Goal: Information Seeking & Learning: Check status

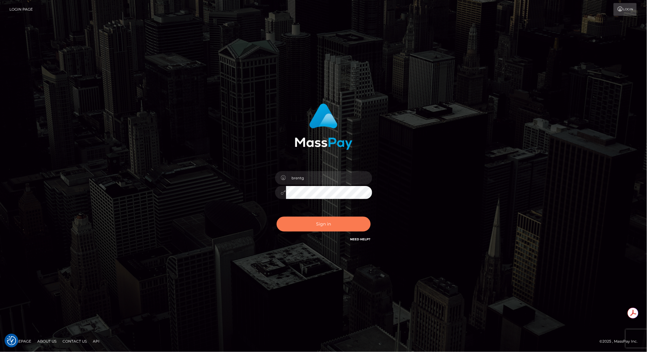
click at [330, 221] on button "Sign in" at bounding box center [324, 223] width 94 height 15
type input "brentg"
click at [330, 221] on button "Sign in" at bounding box center [324, 223] width 94 height 15
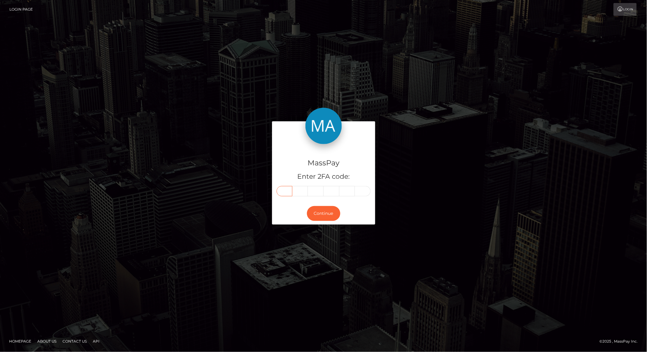
paste input "3"
type input "3"
type input "2"
type input "8"
type input "9"
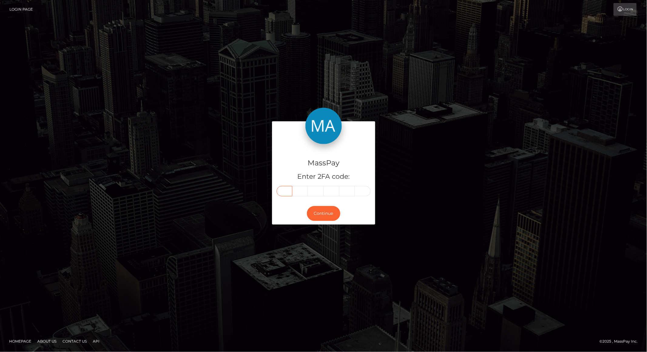
type input "7"
type input "4"
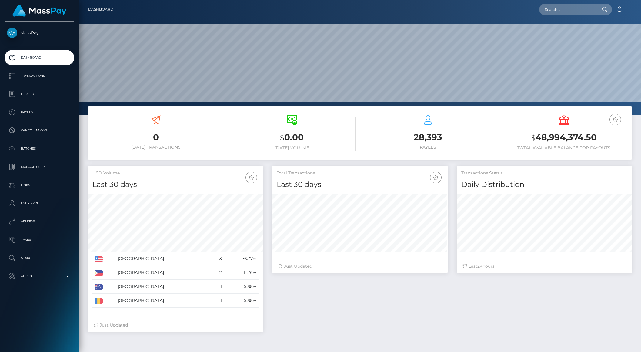
scroll to position [107, 175]
click at [561, 10] on input "text" at bounding box center [567, 10] width 57 height 12
paste input "poact_l668vkXXOHlQ"
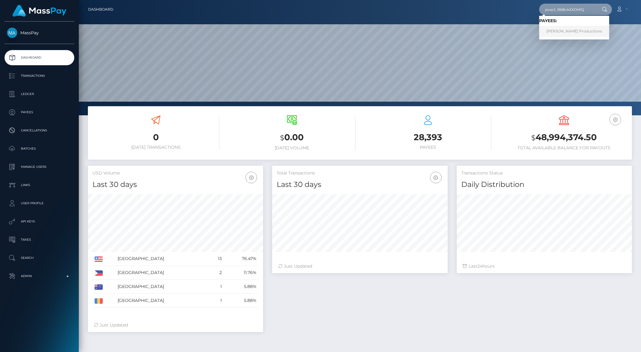
type input "poact_l668vkXXOHlQ"
click at [560, 27] on link "Omar Elattar Productions" at bounding box center [574, 31] width 70 height 11
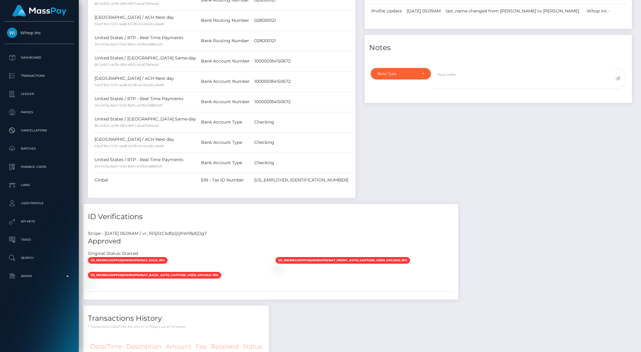
scroll to position [176, 0]
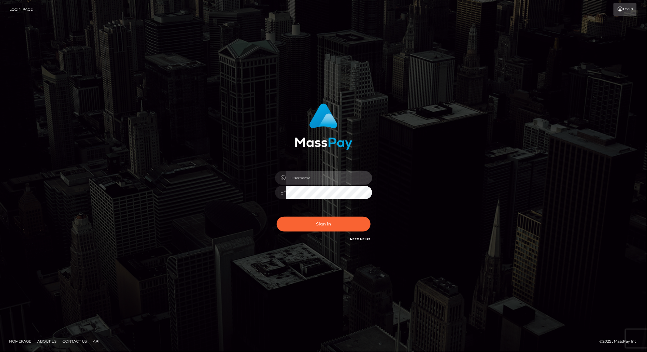
type input "brentg"
click at [320, 224] on button "Sign in" at bounding box center [324, 223] width 94 height 15
type input "brentg"
click at [320, 238] on div "Sign in Need Help?" at bounding box center [323, 226] width 106 height 27
click at [316, 226] on button "Sign in" at bounding box center [324, 223] width 94 height 15
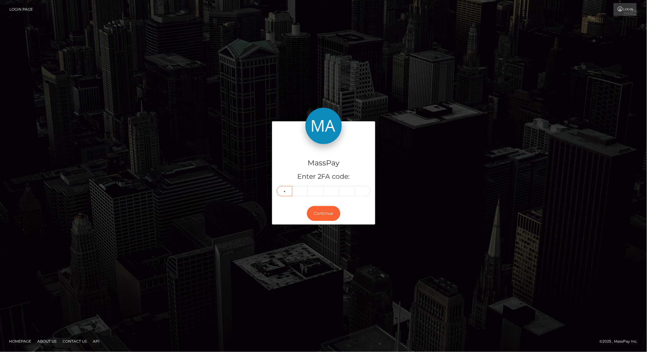
type input "4"
type input "9"
type input "1"
type input "8"
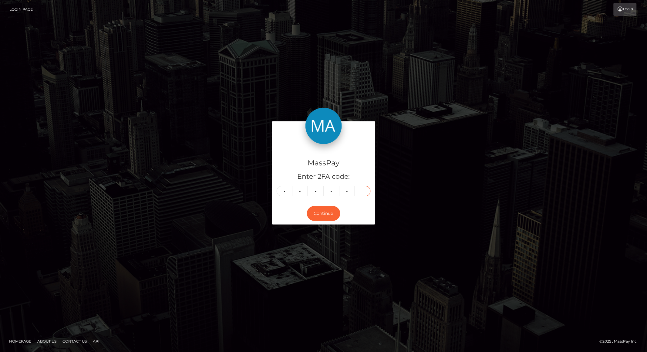
type input "6"
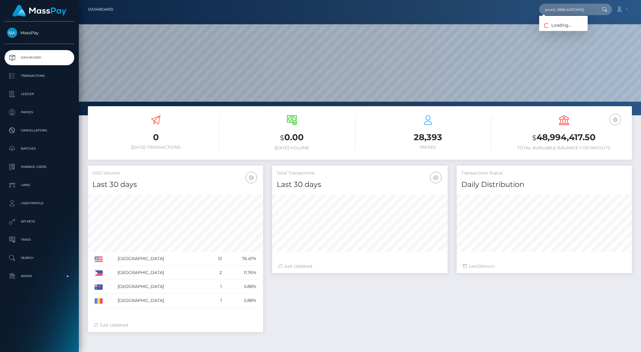
scroll to position [107, 175]
type input "poact_l668vkXXOHlQ"
click at [579, 31] on link "Omar Elattar Productions" at bounding box center [574, 31] width 70 height 11
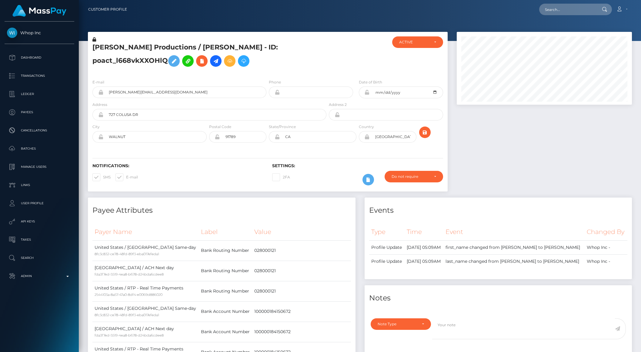
scroll to position [73, 175]
click at [103, 60] on h5 "[PERSON_NAME] Productions / [PERSON_NAME] - ID: poact_l668vkXXOHlQ" at bounding box center [207, 56] width 231 height 27
click at [561, 9] on input "text" at bounding box center [567, 10] width 57 height 12
click at [562, 9] on input "text" at bounding box center [567, 10] width 57 height 12
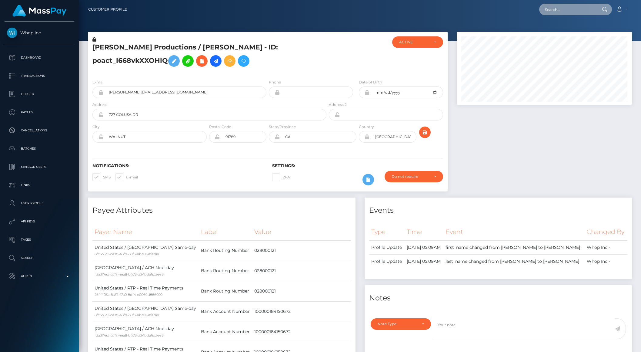
paste input "usr_2705243f-5db1-11f0-b1fb-02a8c2768cb9"
type input "usr_2705243f-5db1-11f0-b1fb-02a8c2768cb9"
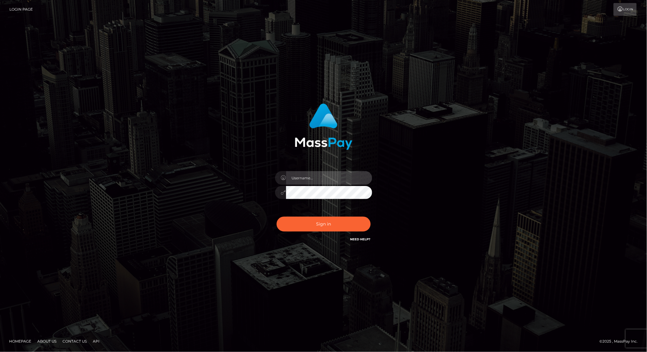
type input "brentg"
click at [322, 223] on button "Sign in" at bounding box center [324, 223] width 94 height 15
type input "brentg"
click at [343, 225] on button "Sign in" at bounding box center [324, 223] width 94 height 15
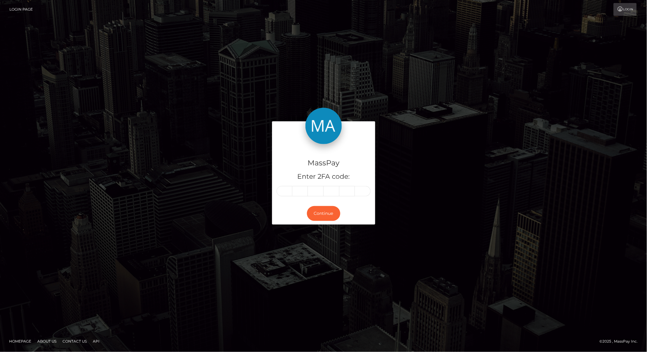
type input "8"
type input "1"
type input "5"
type input "8"
type input "1"
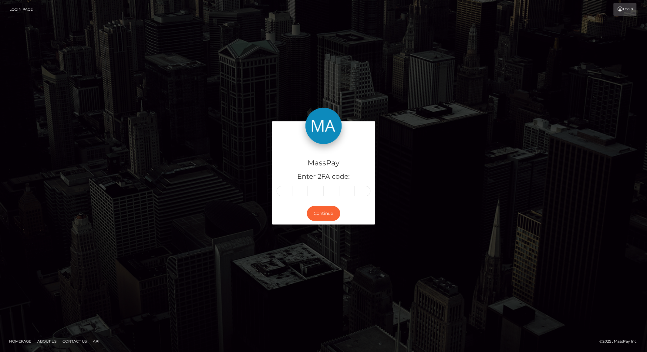
type input "1"
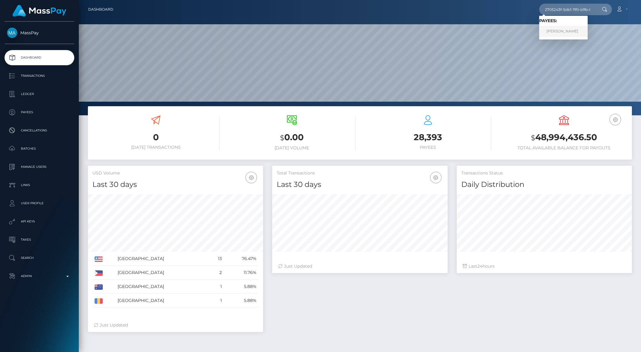
type input "2705243f-5db1-11f0-b1fb-02a8c2768cb9"
click at [586, 30] on link "Pedro Luis Resende Costa" at bounding box center [563, 31] width 49 height 11
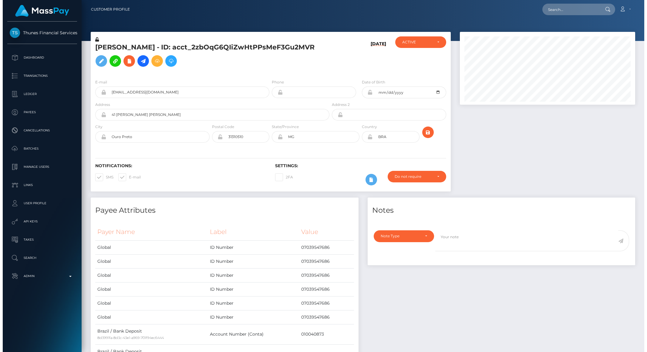
scroll to position [362, 0]
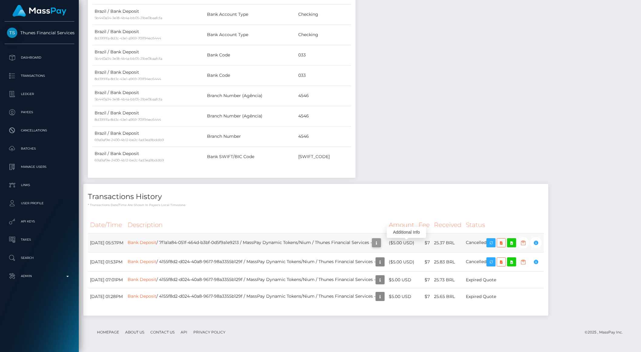
click at [380, 244] on icon "button" at bounding box center [376, 243] width 7 height 8
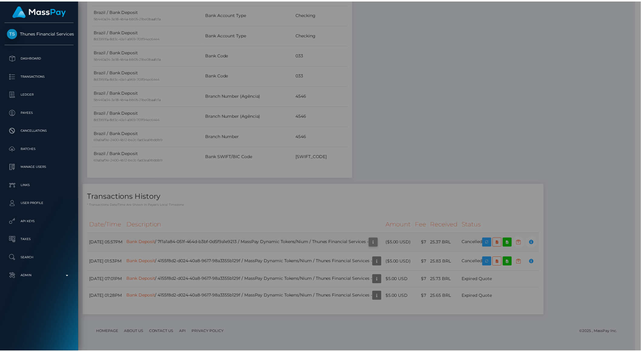
scroll to position [303143, 303040]
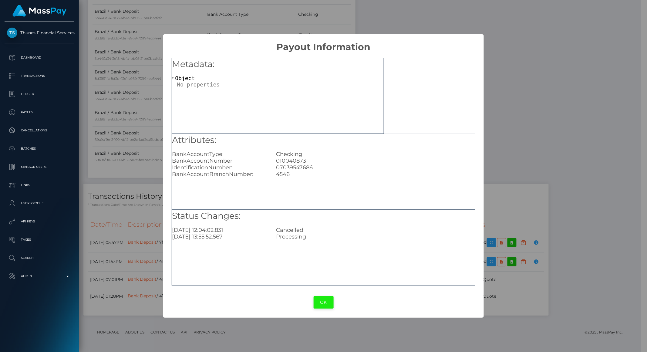
click at [327, 307] on button "OK" at bounding box center [324, 302] width 20 height 12
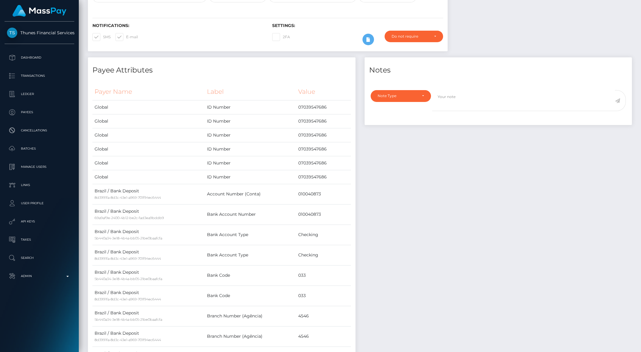
scroll to position [0, 0]
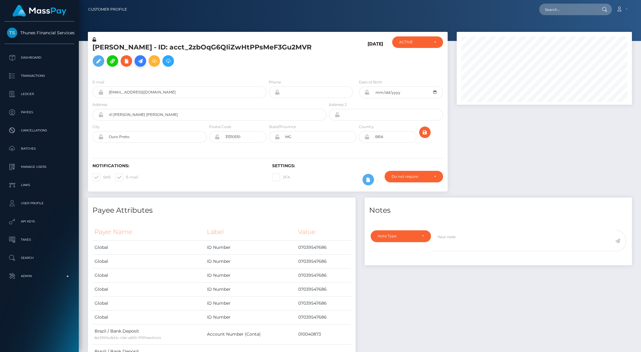
click at [144, 62] on icon at bounding box center [140, 61] width 7 height 8
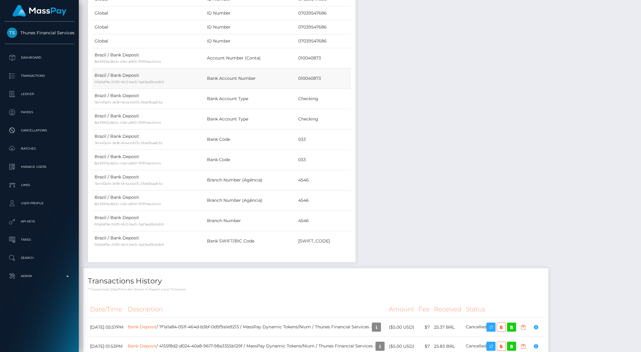
scroll to position [362, 0]
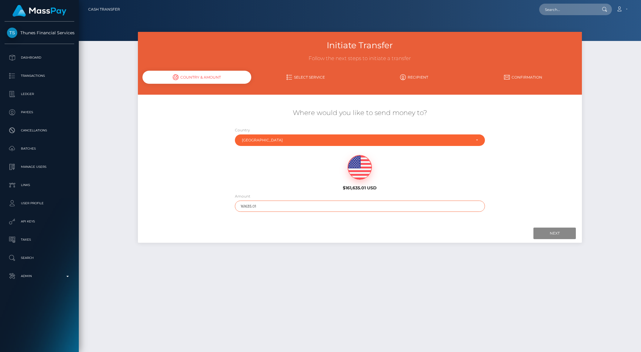
drag, startPoint x: 248, startPoint y: 205, endPoint x: 285, endPoint y: 205, distance: 37.6
click at [285, 205] on input "161635.01" at bounding box center [360, 205] width 250 height 11
type input "161"
click at [557, 232] on input "Next" at bounding box center [555, 233] width 42 height 12
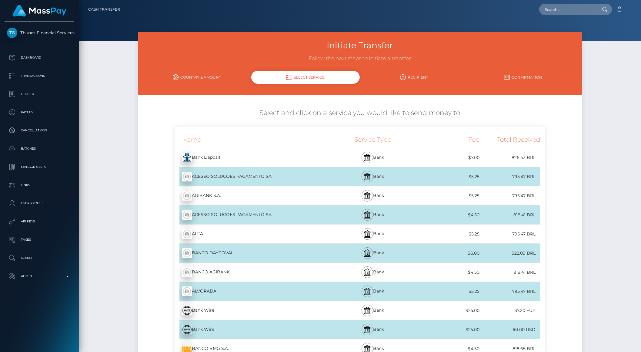
click at [322, 161] on div "Bank Deposit - BRL" at bounding box center [251, 157] width 153 height 17
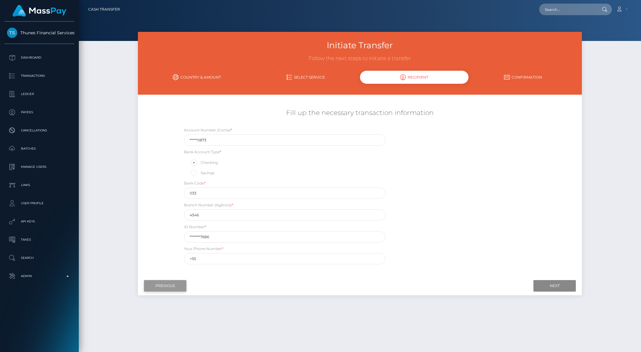
click at [159, 284] on input "Previous" at bounding box center [165, 286] width 42 height 12
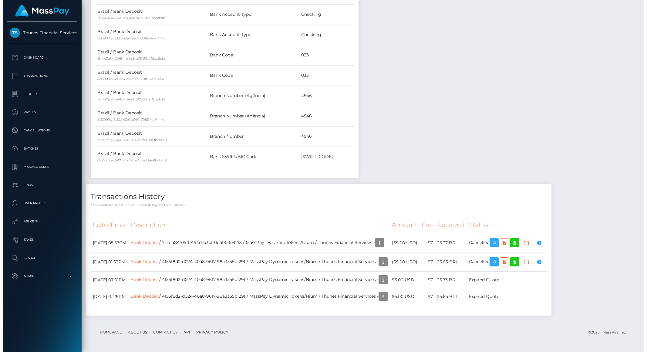
scroll to position [73, 175]
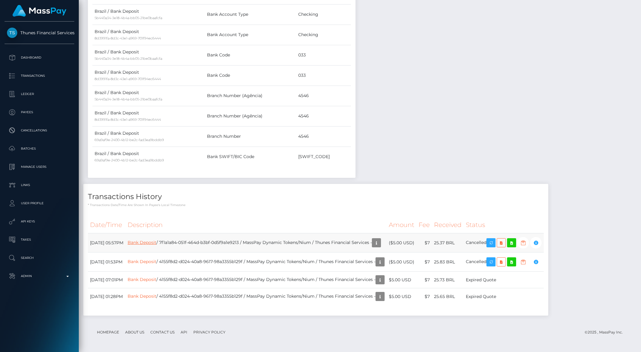
click at [156, 240] on link "Bank Deposit" at bounding box center [142, 242] width 29 height 5
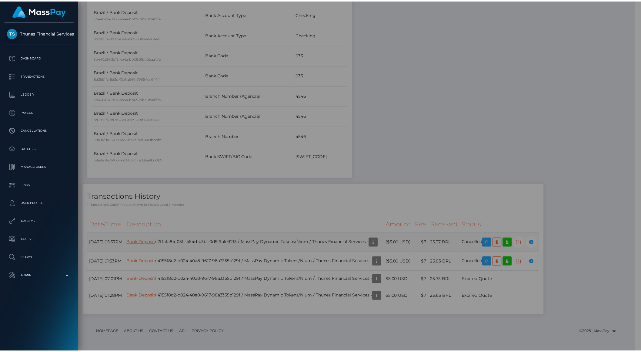
scroll to position [303143, 303040]
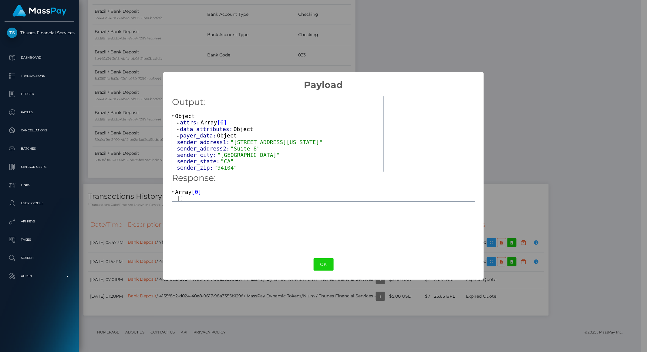
click at [515, 162] on div "× Payload Output: Object attrs: Array [ 6 ] data_attributes: Object payer_data:…" at bounding box center [323, 176] width 647 height 352
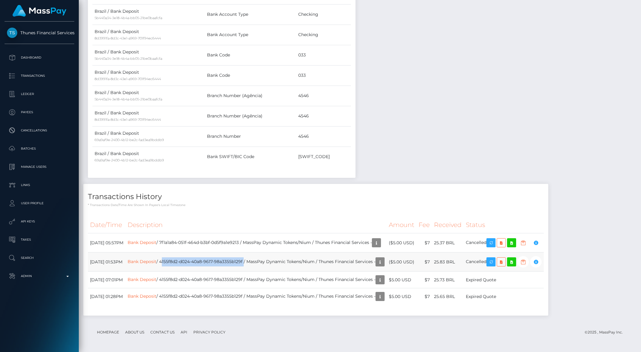
drag, startPoint x: 189, startPoint y: 261, endPoint x: 273, endPoint y: 260, distance: 84.0
click at [273, 260] on td "Bank Deposit / 4155f8d2-d024-40a8-9617-98a3355b129f / MassPay Dynamic Tokens/Ni…" at bounding box center [256, 261] width 261 height 19
copy td "4155f8d2-d024-40a8-9617-98a3355b129f"
click at [189, 240] on td "Bank Deposit / 7f1a1a84-051f-464d-b3bf-0d5f9a1e9213 / MassPay Dynamic Tokens/Ni…" at bounding box center [256, 242] width 261 height 19
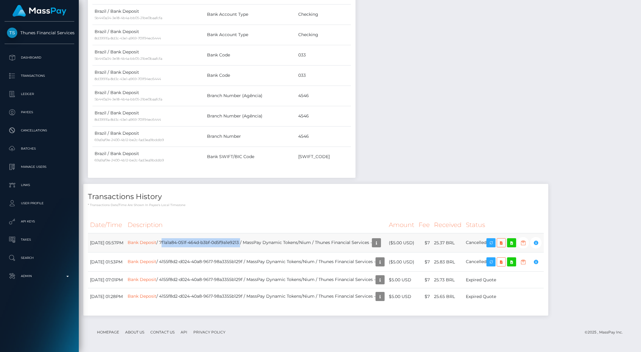
drag, startPoint x: 188, startPoint y: 241, endPoint x: 268, endPoint y: 243, distance: 79.5
click at [268, 243] on td "Bank Deposit / 7f1a1a84-051f-464d-b3bf-0d5f9a1e9213 / MassPay Dynamic Tokens/Ni…" at bounding box center [256, 242] width 261 height 19
copy td "7f1a1a84-051f-464d-b3bf-0d5f9a1e9213"
click at [380, 240] on icon "button" at bounding box center [376, 243] width 7 height 8
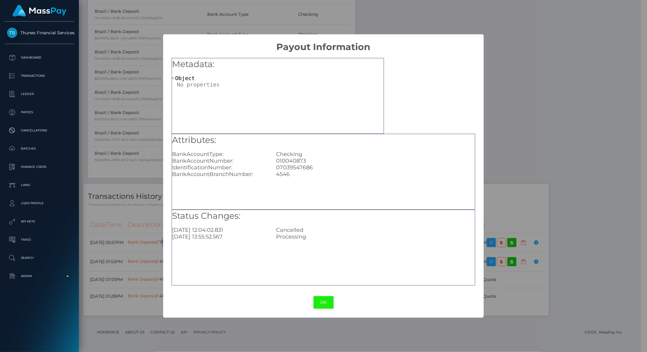
click at [323, 300] on button "OK" at bounding box center [324, 302] width 20 height 12
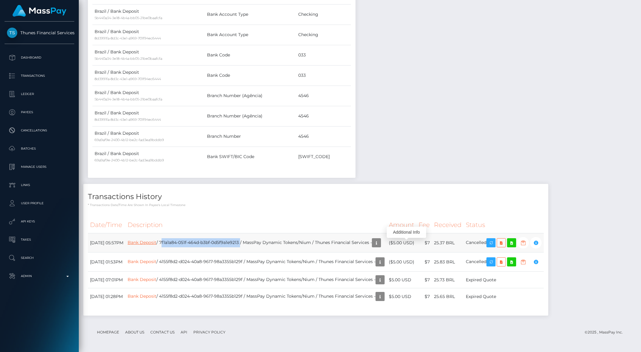
click at [156, 243] on link "Bank Deposit" at bounding box center [142, 242] width 29 height 5
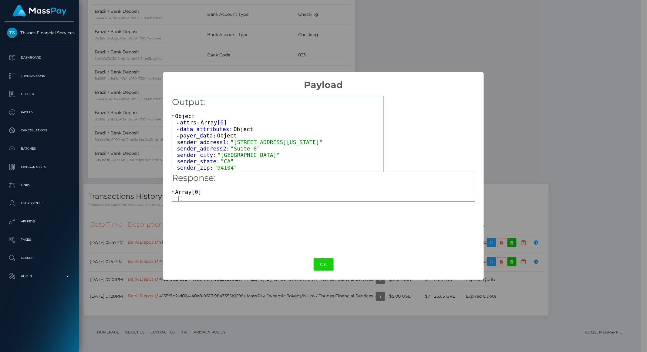
click at [178, 122] on span at bounding box center [178, 123] width 3 height 4
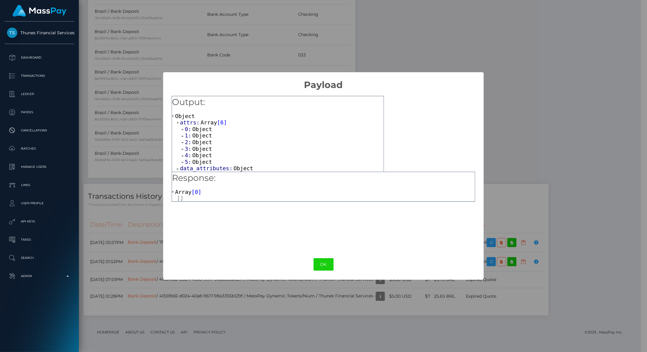
click at [184, 127] on span at bounding box center [183, 129] width 3 height 4
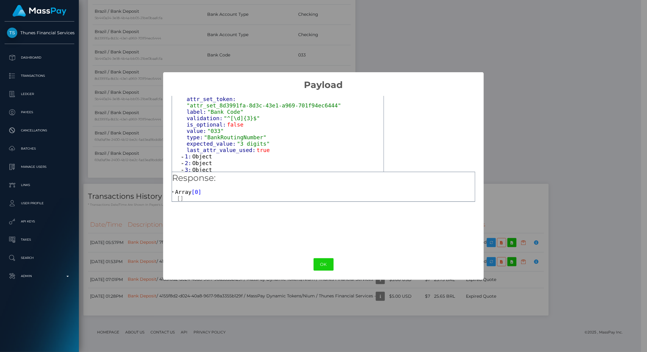
scroll to position [51, 0]
click at [193, 152] on span "Object" at bounding box center [202, 155] width 20 height 6
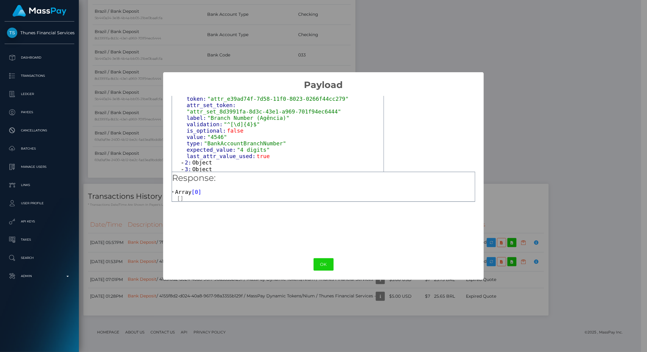
scroll to position [131, 0]
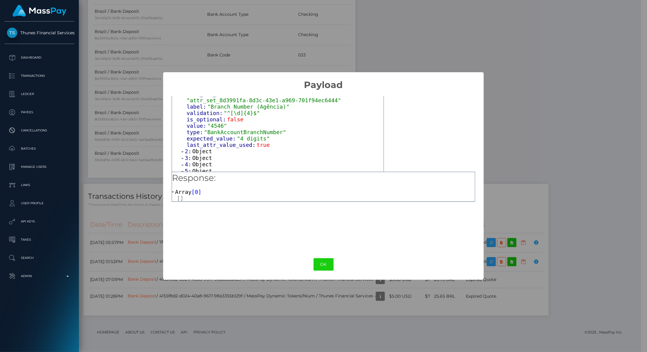
click at [197, 155] on span "Object" at bounding box center [202, 158] width 20 height 6
click at [196, 148] on span "Object" at bounding box center [202, 151] width 20 height 6
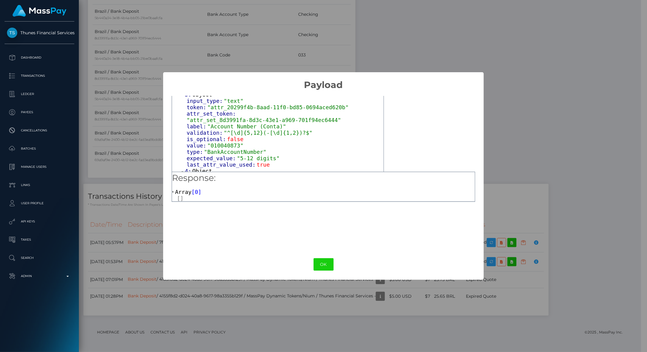
scroll to position [265, 0]
click at [198, 167] on span "Object" at bounding box center [202, 170] width 20 height 6
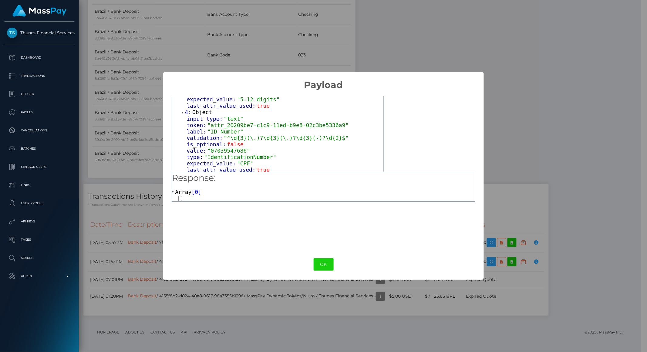
scroll to position [325, 0]
click at [199, 171] on span "Object" at bounding box center [202, 174] width 20 height 6
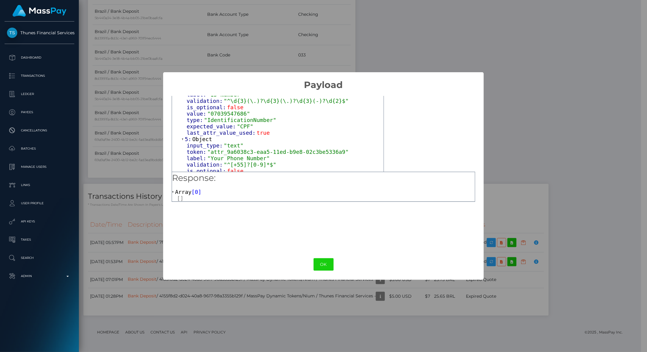
scroll to position [469, 0]
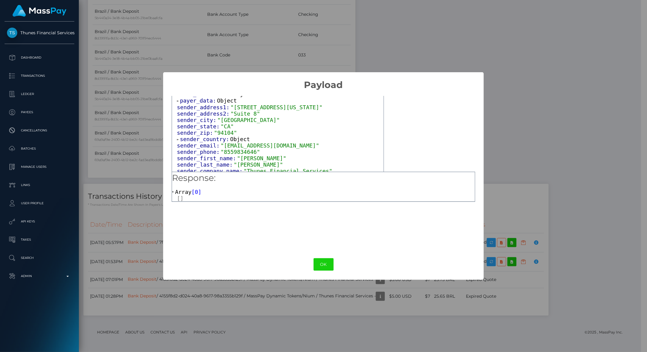
click at [198, 136] on span "sender_country:" at bounding box center [205, 139] width 50 height 6
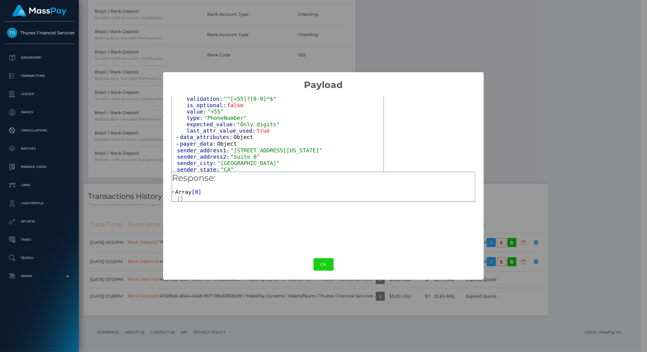
scroll to position [425, 0]
click at [198, 134] on span "data_attributes:" at bounding box center [207, 137] width 54 height 6
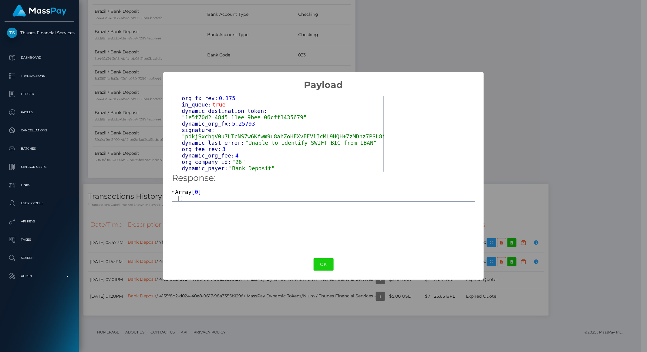
scroll to position [472, 0]
click at [202, 171] on span "prev_attempts:" at bounding box center [208, 174] width 47 height 6
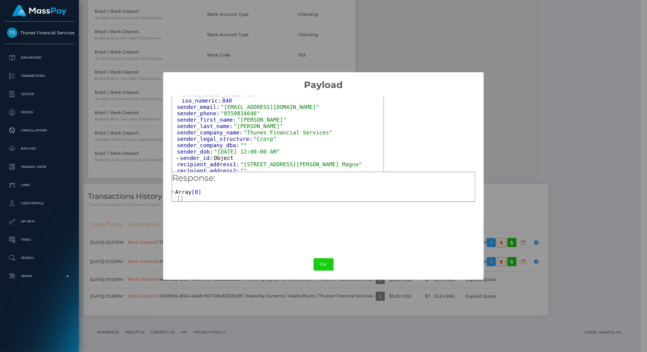
scroll to position [647, 0]
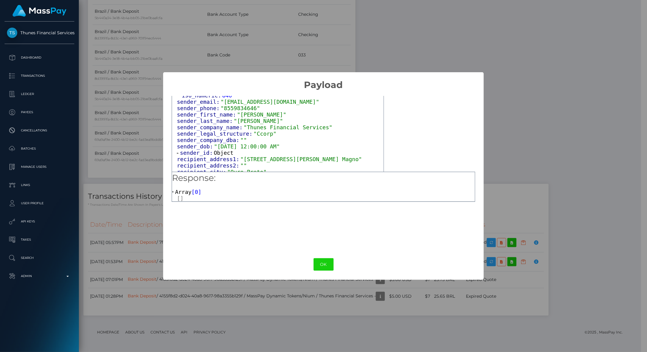
click at [202, 149] on span "sender_id:" at bounding box center [197, 152] width 34 height 6
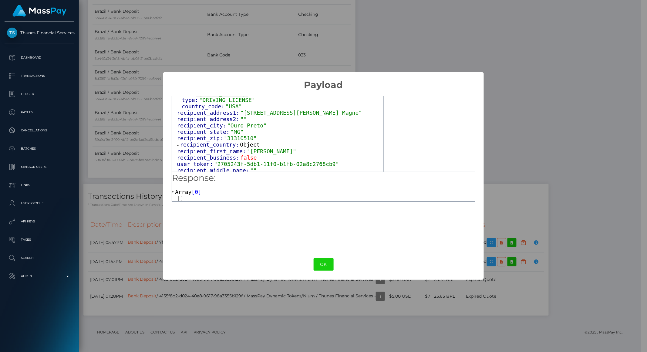
scroll to position [753, 0]
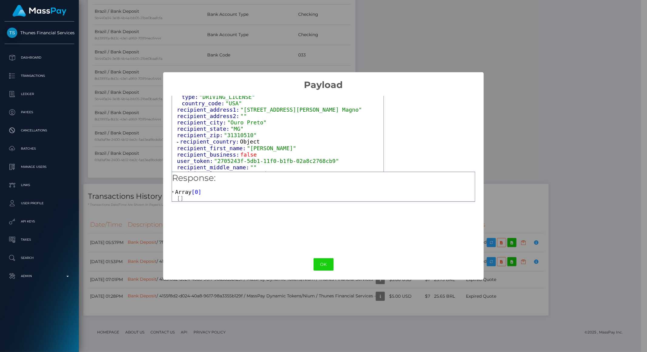
click at [189, 138] on span "recipient_country:" at bounding box center [210, 141] width 60 height 6
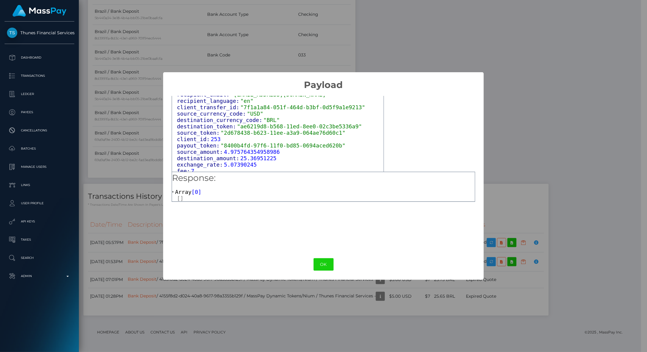
scroll to position [866, 0]
click at [227, 186] on span "destination_country:" at bounding box center [213, 189] width 67 height 6
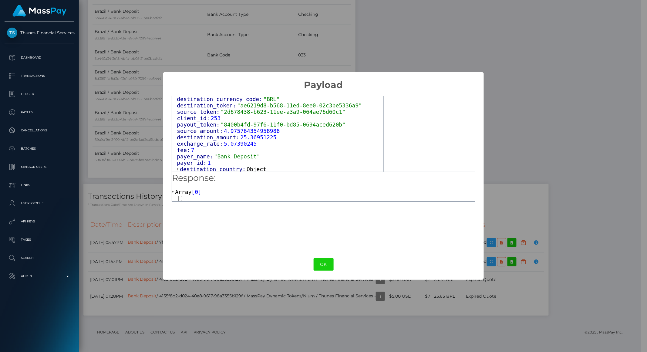
scroll to position [922, 0]
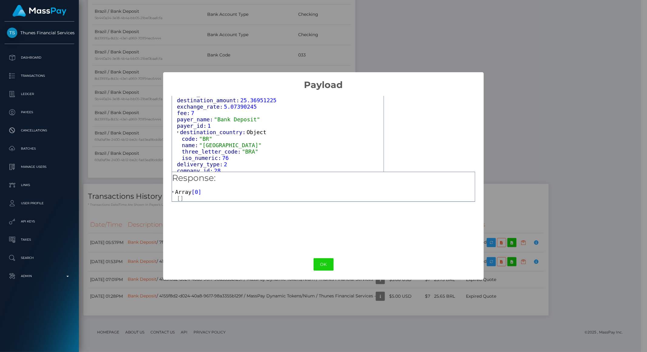
click at [212, 174] on span "expiration:" at bounding box center [198, 177] width 37 height 6
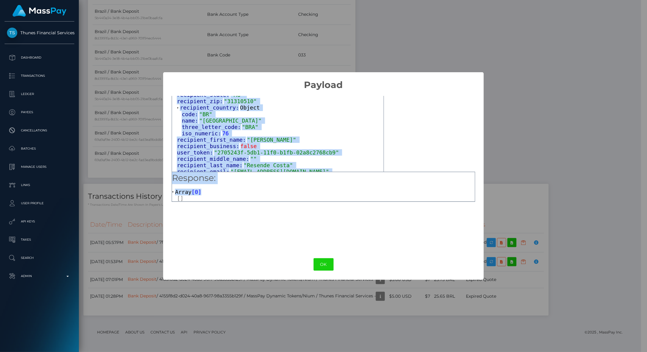
scroll to position [995, 0]
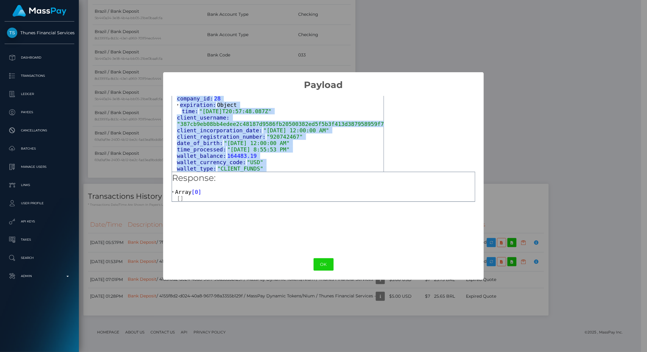
drag, startPoint x: 176, startPoint y: 108, endPoint x: 307, endPoint y: 161, distance: 141.3
copy div "Loremi dolor: Sitam [ 0 ] 6: Consec adipi_elit: "sedd" eiusm: "temp_i1562639-7u…"
